Goal: Task Accomplishment & Management: Manage account settings

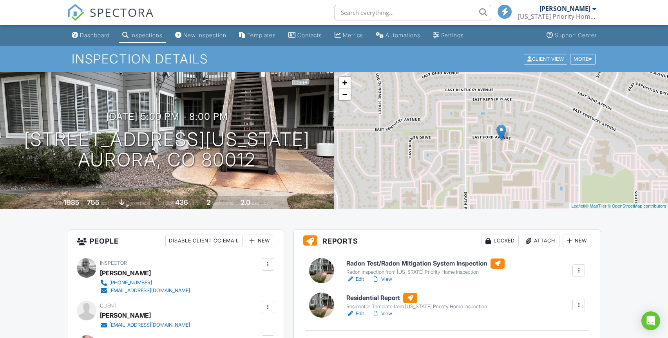
click at [579, 305] on div at bounding box center [579, 306] width 8 height 8
click at [569, 327] on link "Quick Publish" at bounding box center [558, 327] width 47 height 9
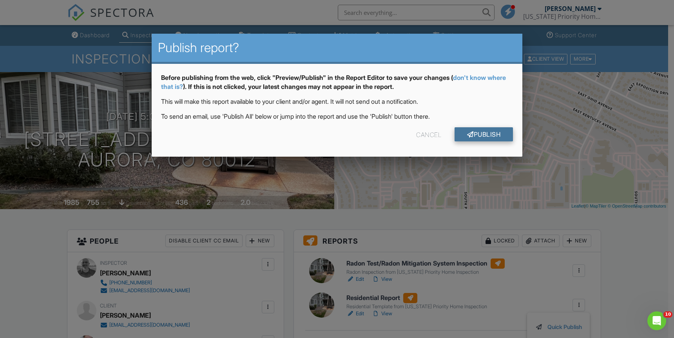
click at [494, 135] on link "Publish" at bounding box center [484, 134] width 58 height 14
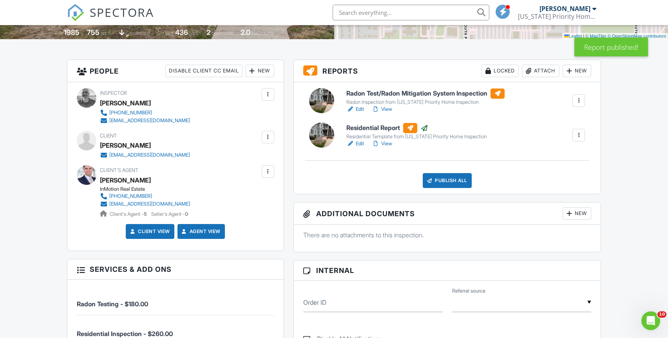
scroll to position [171, 0]
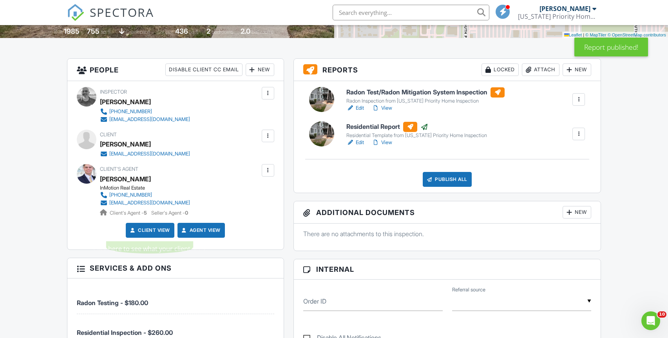
click at [151, 230] on link "Client View" at bounding box center [150, 231] width 42 height 8
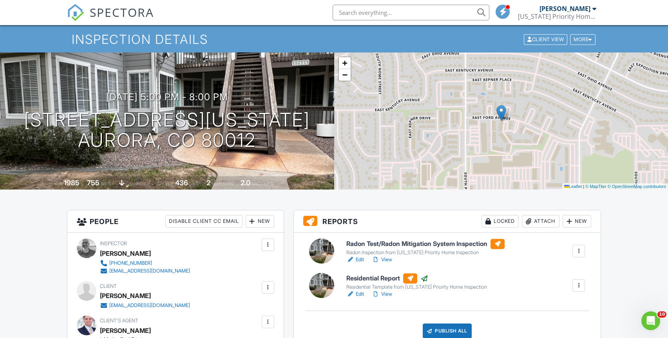
scroll to position [0, 0]
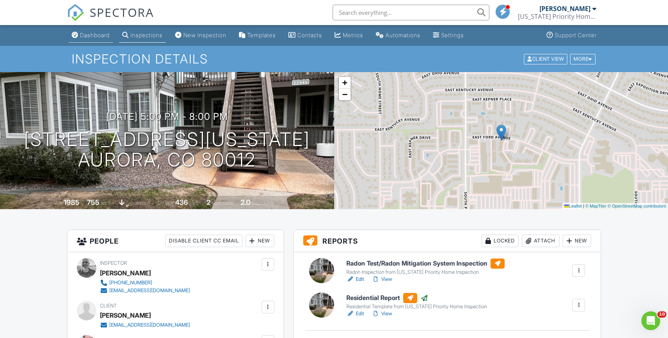
click at [90, 35] on div "Dashboard" at bounding box center [95, 35] width 30 height 7
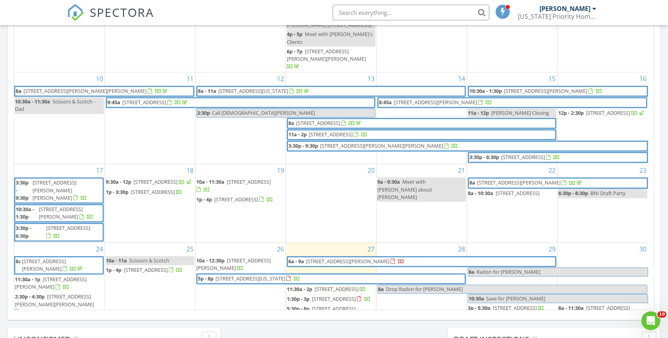
scroll to position [185, 0]
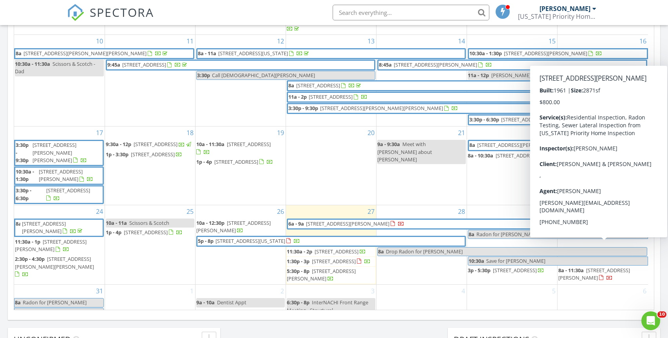
click at [599, 276] on div at bounding box center [601, 278] width 4 height 5
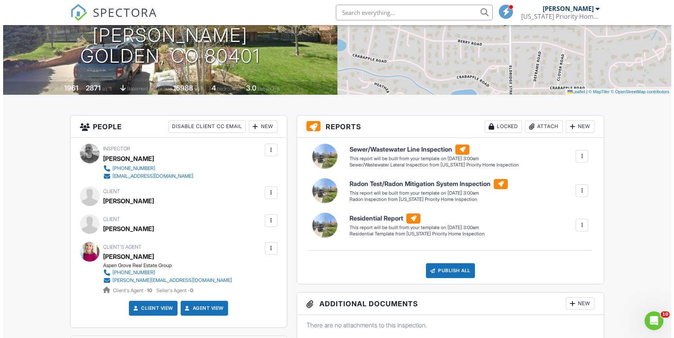
scroll to position [169, 0]
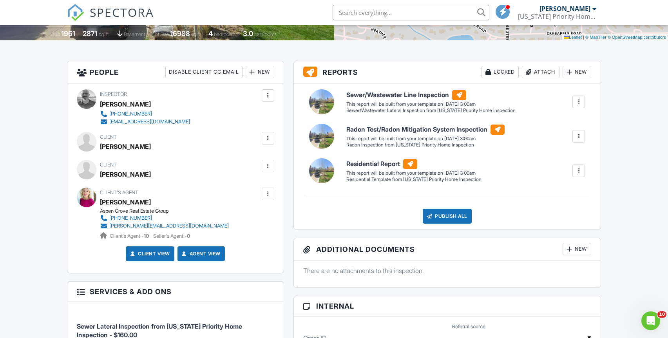
click at [267, 134] on div at bounding box center [268, 138] width 8 height 8
click at [251, 160] on li "Edit" at bounding box center [250, 163] width 40 height 20
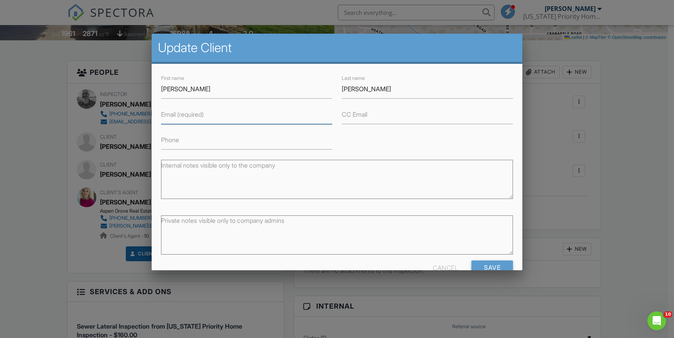
click at [209, 116] on input "Email (required)" at bounding box center [246, 114] width 171 height 19
paste input "[EMAIL_ADDRESS][DOMAIN_NAME]"
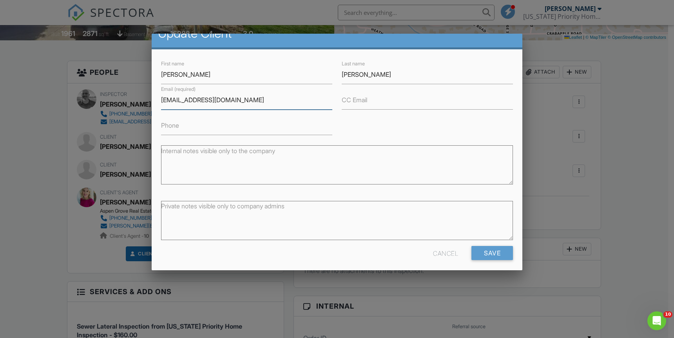
scroll to position [20, 0]
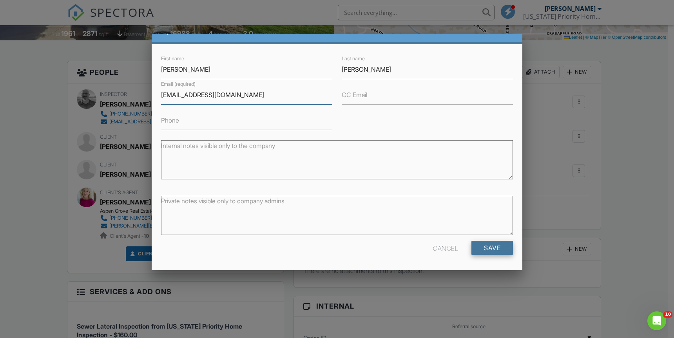
type input "jgdauscher@gmail.com"
click at [481, 247] on input "Save" at bounding box center [493, 248] width 42 height 14
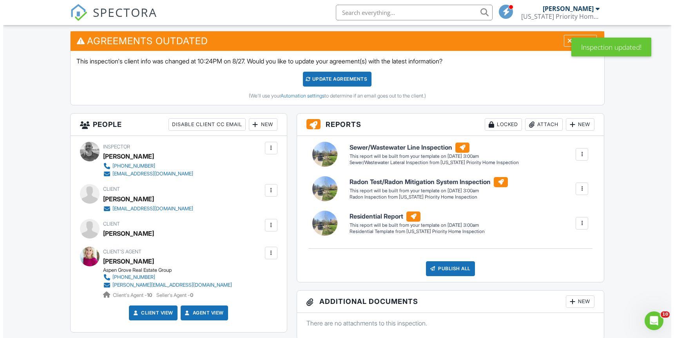
scroll to position [240, 0]
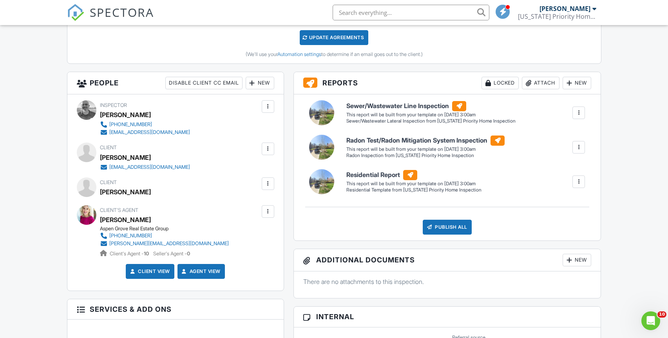
click at [269, 183] on div at bounding box center [268, 184] width 8 height 8
click at [249, 208] on li "Edit" at bounding box center [250, 208] width 40 height 20
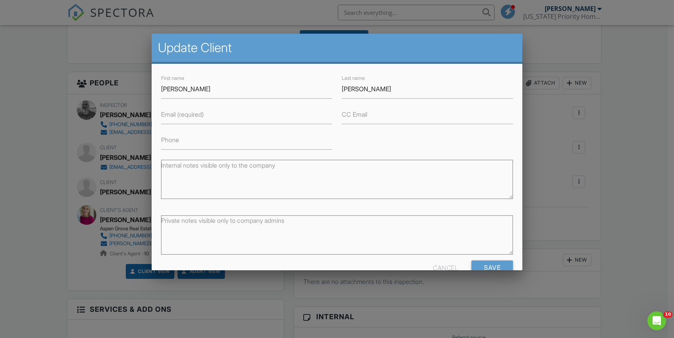
click at [174, 116] on label "Email (required)" at bounding box center [182, 114] width 43 height 9
click at [174, 116] on input "Email (required)" at bounding box center [246, 114] width 171 height 19
paste input "[EMAIL_ADDRESS][DOMAIN_NAME]"
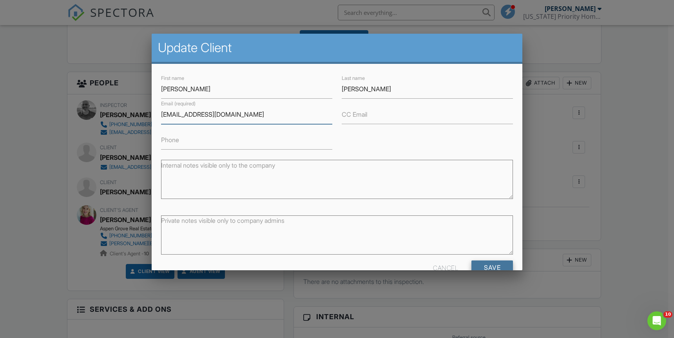
type input "[EMAIL_ADDRESS][DOMAIN_NAME]"
click at [485, 265] on input "Save" at bounding box center [493, 268] width 42 height 14
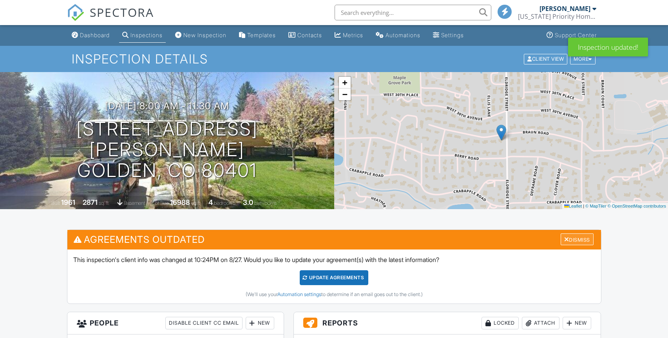
click at [576, 236] on div "Dismiss" at bounding box center [577, 240] width 33 height 12
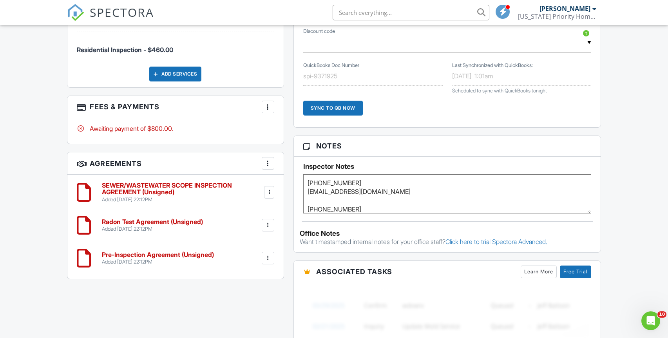
scroll to position [529, 0]
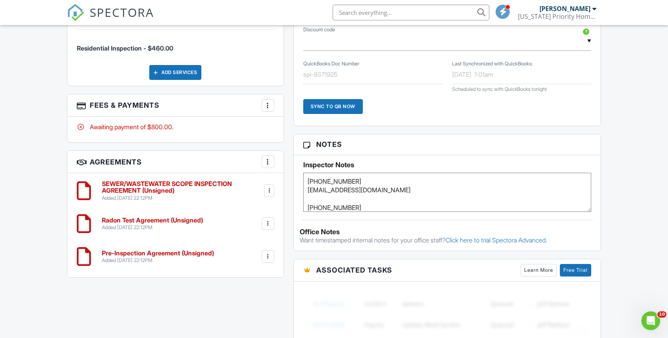
click at [268, 190] on div at bounding box center [269, 191] width 8 height 8
click at [241, 211] on li "Edit" at bounding box center [247, 213] width 45 height 20
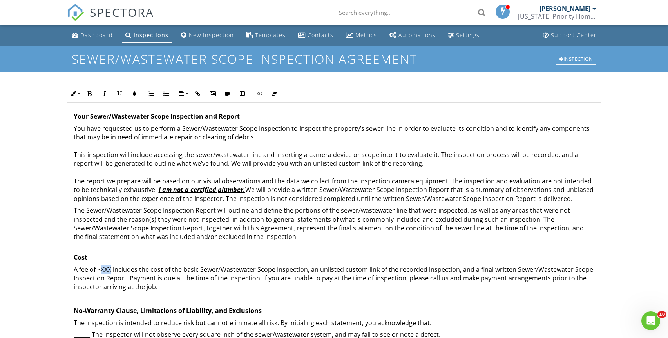
drag, startPoint x: 101, startPoint y: 278, endPoint x: 111, endPoint y: 278, distance: 9.8
click at [111, 278] on p "A fee of $XXX includes the cost of the basic Sewer/Wastewater Scope Inspection,…" at bounding box center [334, 278] width 521 height 26
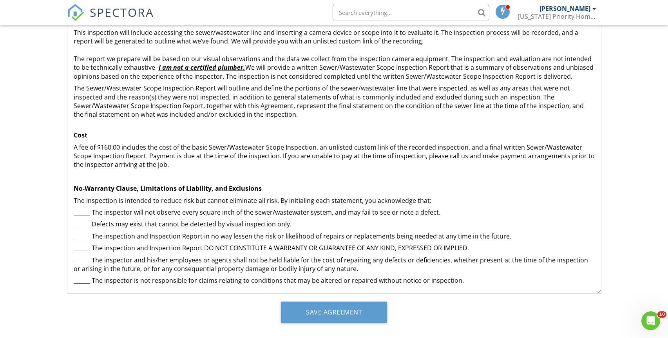
scroll to position [133, 0]
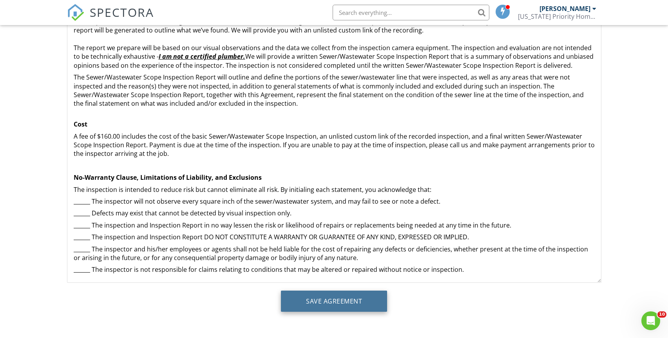
click at [355, 302] on input "Save Agreement" at bounding box center [334, 301] width 106 height 21
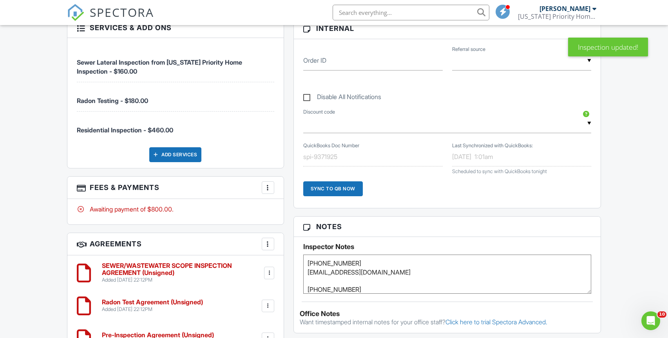
click at [267, 307] on div at bounding box center [268, 306] width 8 height 8
click at [243, 326] on li "Edit" at bounding box center [247, 328] width 45 height 20
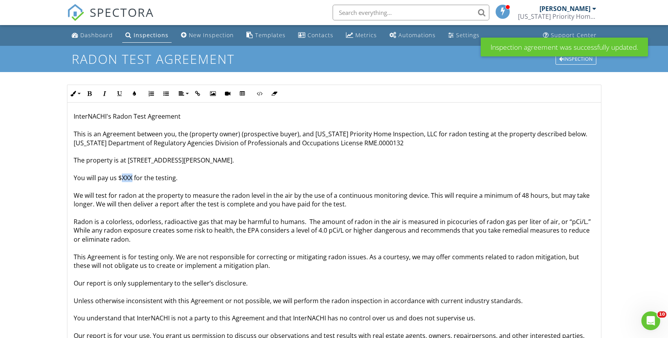
drag, startPoint x: 123, startPoint y: 178, endPoint x: 131, endPoint y: 178, distance: 8.2
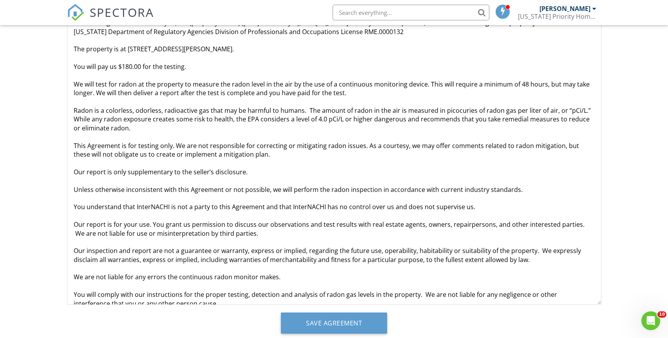
scroll to position [113, 0]
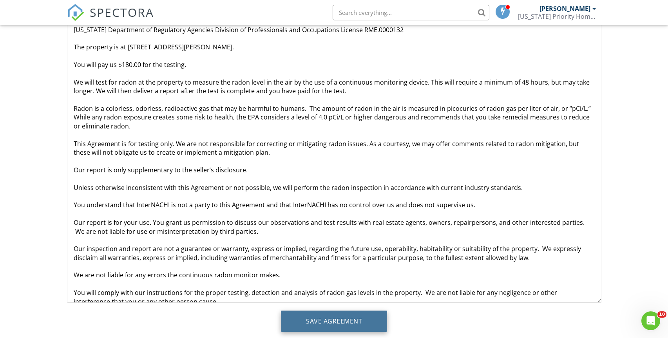
click at [357, 317] on input "Save Agreement" at bounding box center [334, 321] width 106 height 21
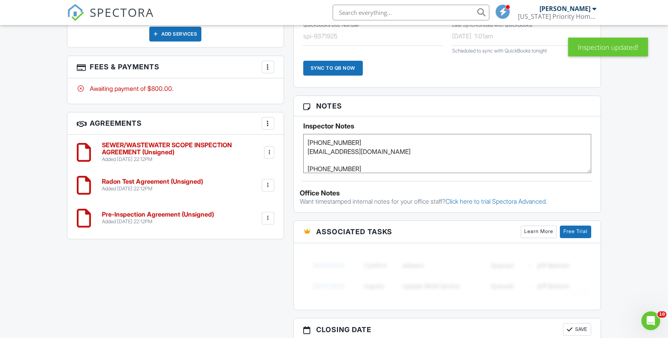
scroll to position [654, 0]
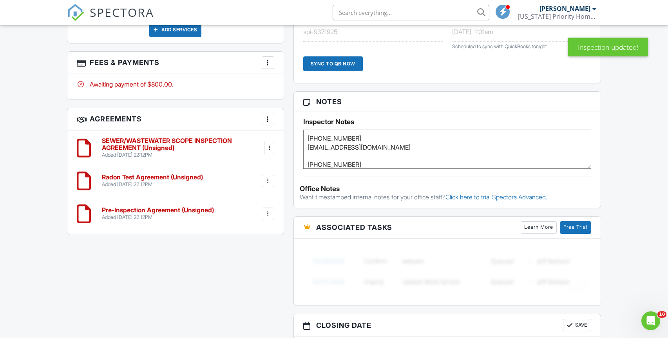
click at [268, 213] on div at bounding box center [268, 214] width 8 height 8
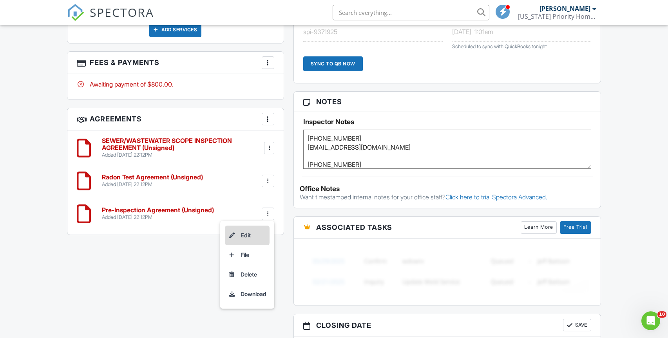
click at [245, 233] on li "Edit" at bounding box center [247, 236] width 45 height 20
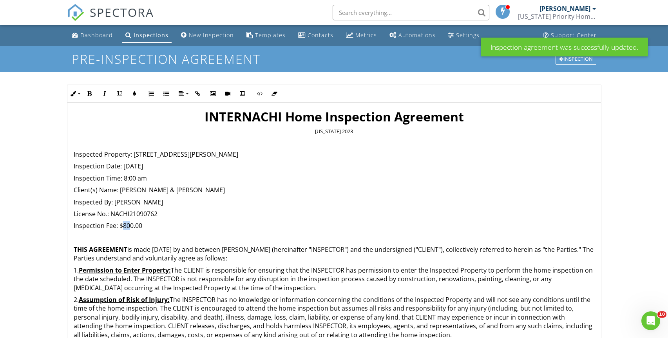
drag, startPoint x: 123, startPoint y: 226, endPoint x: 129, endPoint y: 226, distance: 5.9
click at [129, 226] on p "Inspection Fee: $800.00" at bounding box center [334, 226] width 521 height 9
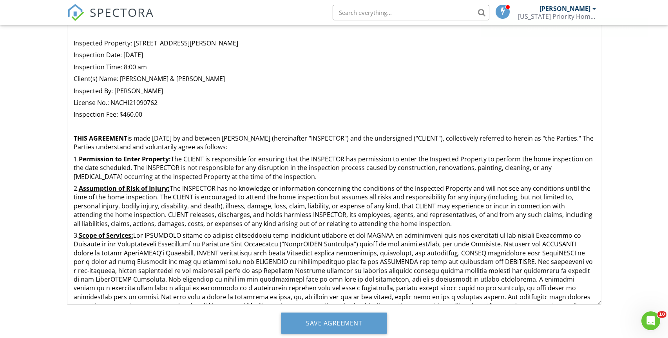
scroll to position [133, 0]
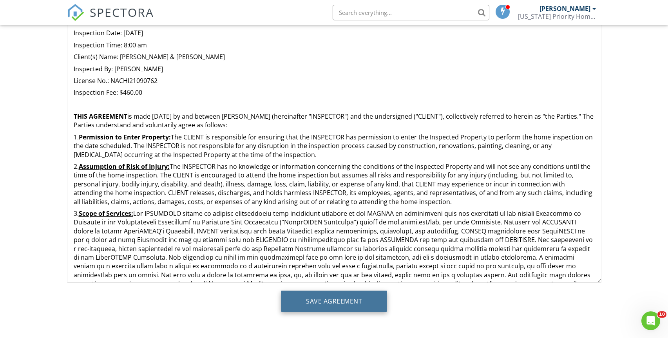
click at [343, 298] on input "Save Agreement" at bounding box center [334, 301] width 106 height 21
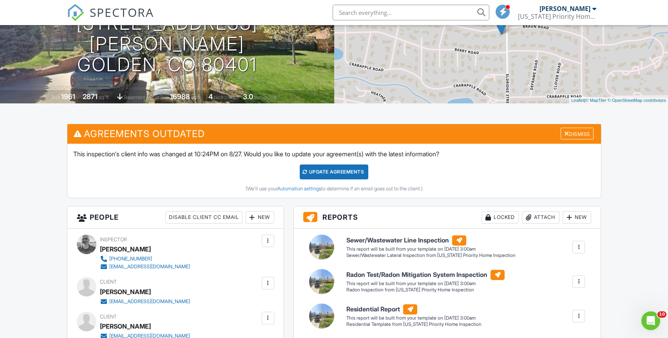
scroll to position [160, 0]
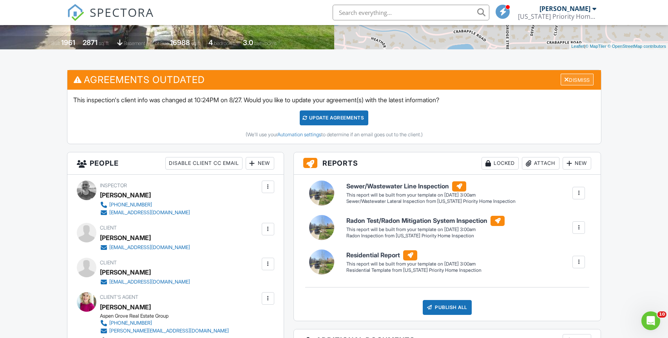
click at [577, 82] on div "Dismiss" at bounding box center [577, 80] width 33 height 12
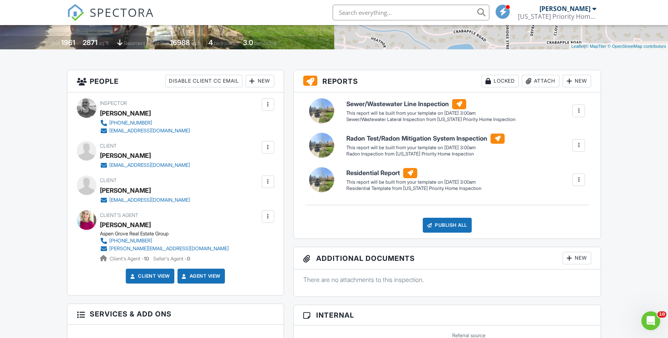
click at [147, 275] on link "Client View" at bounding box center [150, 276] width 42 height 8
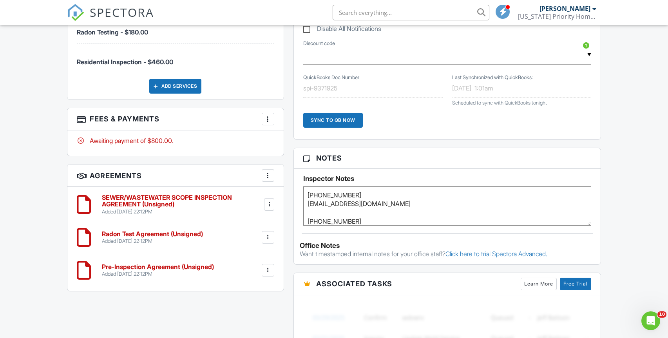
scroll to position [543, 0]
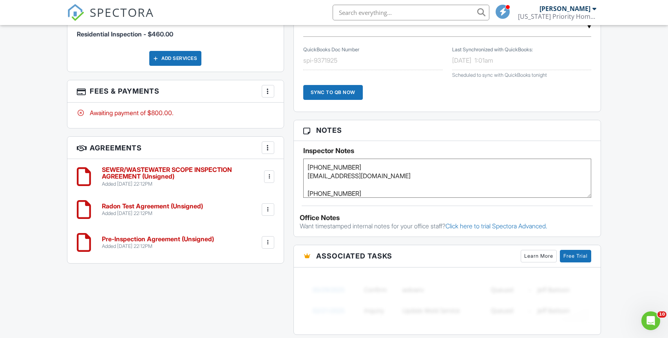
click at [308, 167] on textarea "775-901-0784 jgdauscher@gmail.com 818-419-2161 adlotter@gmail.com" at bounding box center [447, 178] width 289 height 39
type textarea "LB 1630 775-901-0784 jgdauscher@gmail.com 818-419-2161 adlotter@gmail.com"
click at [638, 199] on div "Dashboard Inspections New Inspection Templates Contacts Metrics Automations Set…" at bounding box center [334, 46] width 668 height 1129
drag, startPoint x: 307, startPoint y: 163, endPoint x: 335, endPoint y: 167, distance: 28.4
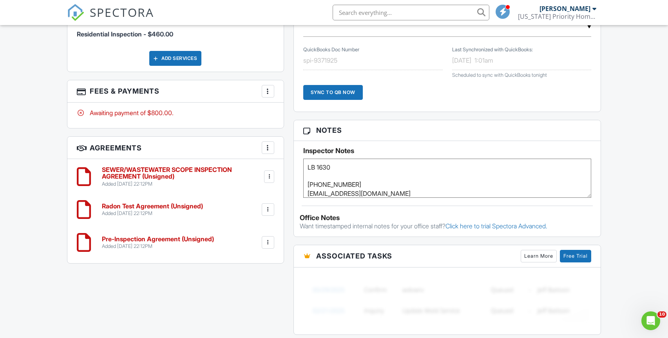
click at [336, 166] on textarea "775-901-0784 jgdauscher@gmail.com 818-419-2161 adlotter@gmail.com" at bounding box center [447, 178] width 289 height 39
click at [305, 195] on textarea "775-901-0784 jgdauscher@gmail.com 818-419-2161 adlotter@gmail.com" at bounding box center [447, 178] width 289 height 39
drag, startPoint x: 309, startPoint y: 194, endPoint x: 336, endPoint y: 191, distance: 27.3
click at [336, 191] on textarea "775-901-0784 jgdauscher@gmail.com 818-419-2161 adlotter@gmail.com" at bounding box center [447, 178] width 289 height 39
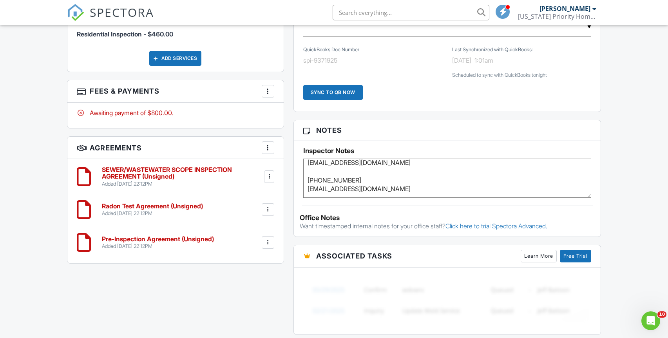
click at [307, 168] on textarea "775-901-0784 jgdauscher@gmail.com 818-419-2161 adlotter@gmail.com" at bounding box center [447, 178] width 289 height 39
drag, startPoint x: 307, startPoint y: 163, endPoint x: 367, endPoint y: 173, distance: 61.0
click at [367, 173] on textarea "775-901-0784 jgdauscher@gmail.com 818-419-2161 adlotter@gmail.com" at bounding box center [447, 178] width 289 height 39
drag, startPoint x: 308, startPoint y: 190, endPoint x: 376, endPoint y: 195, distance: 67.7
click at [376, 195] on textarea "775-901-0784 jgdauscher@gmail.com 818-419-2161 adlotter@gmail.com" at bounding box center [447, 178] width 289 height 39
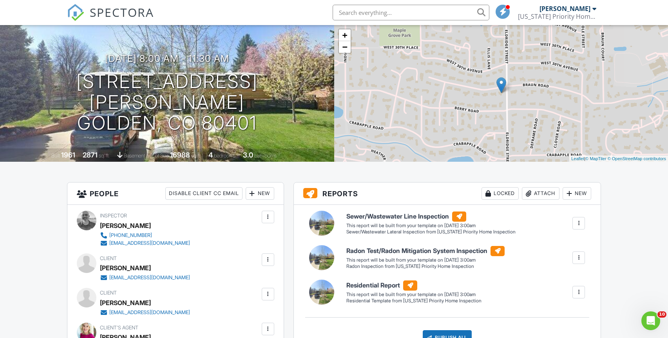
scroll to position [0, 0]
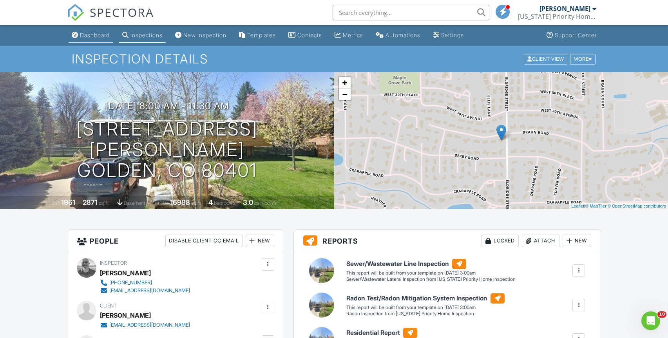
click at [90, 36] on div "Dashboard" at bounding box center [95, 35] width 30 height 7
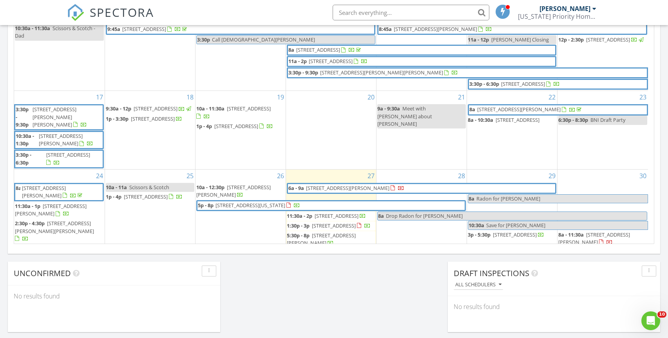
scroll to position [185, 0]
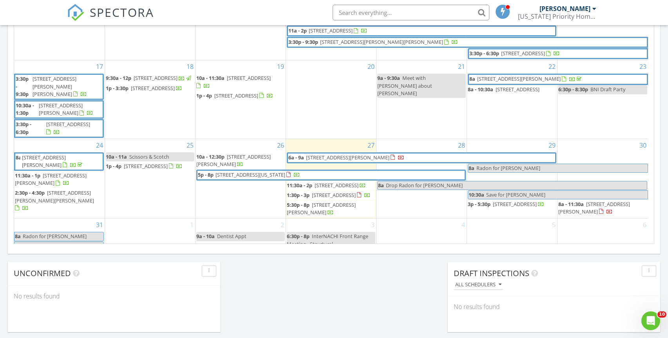
click at [239, 219] on div "2 9a - 10a Dentist Appt" at bounding box center [241, 235] width 90 height 33
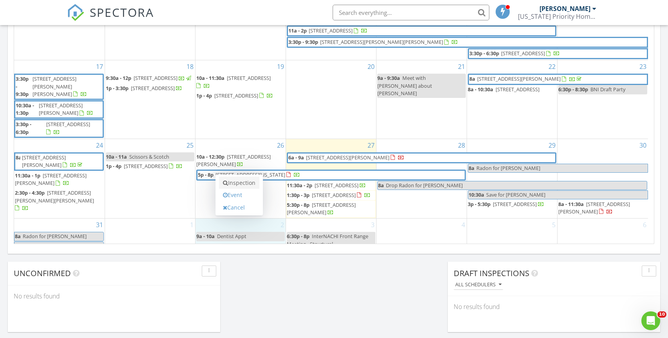
click at [249, 183] on link "Inspection" at bounding box center [239, 183] width 40 height 13
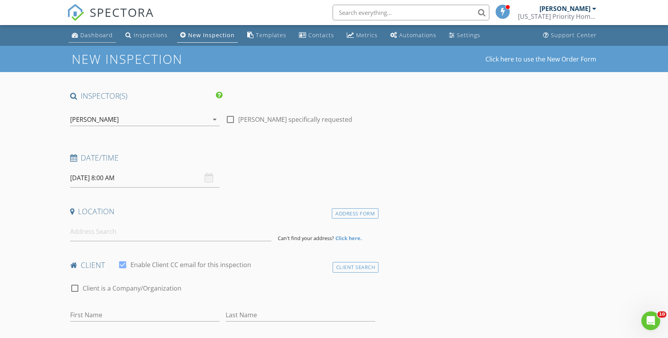
click at [88, 35] on div "Dashboard" at bounding box center [96, 34] width 33 height 7
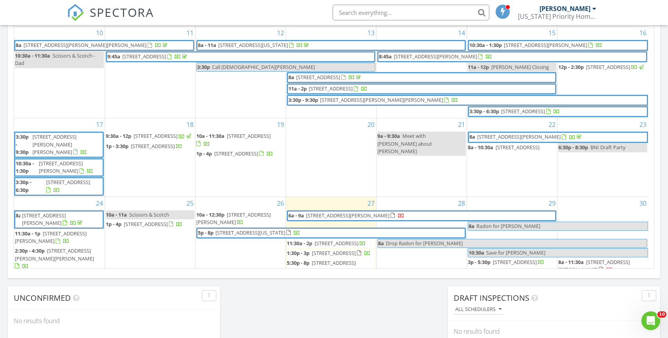
scroll to position [185, 0]
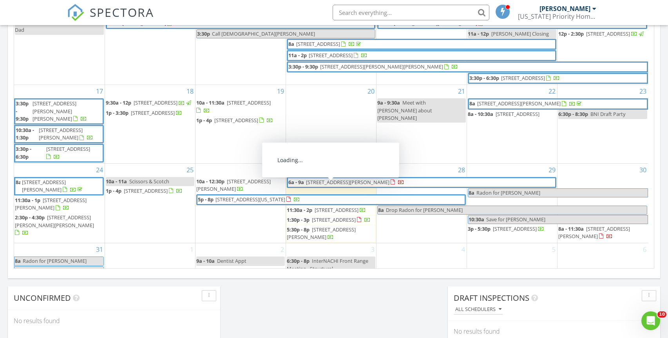
click at [329, 207] on span "420 E 57th St 223, Loveland 80538" at bounding box center [337, 210] width 44 height 7
